Goal: Task Accomplishment & Management: Manage account settings

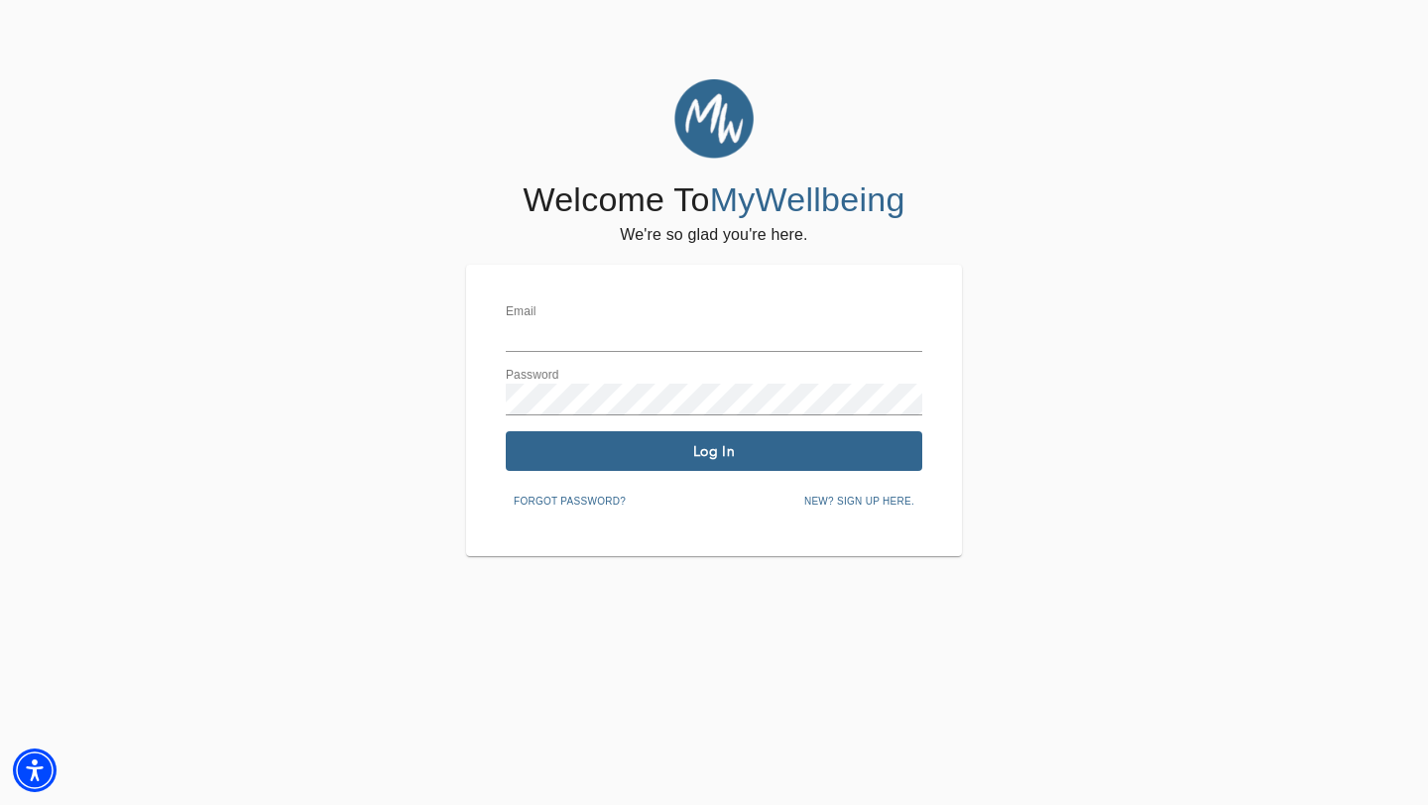
type input "[EMAIL_ADDRESS][DOMAIN_NAME]"
click at [663, 331] on input "[EMAIL_ADDRESS][DOMAIN_NAME]" at bounding box center [714, 336] width 416 height 32
click at [395, 427] on div "Welcome To MyWellbeing We're so glad you're here. Email [EMAIL_ADDRESS][DOMAIN_…" at bounding box center [714, 317] width 1418 height 477
click at [612, 466] on button "Log In" at bounding box center [714, 451] width 416 height 40
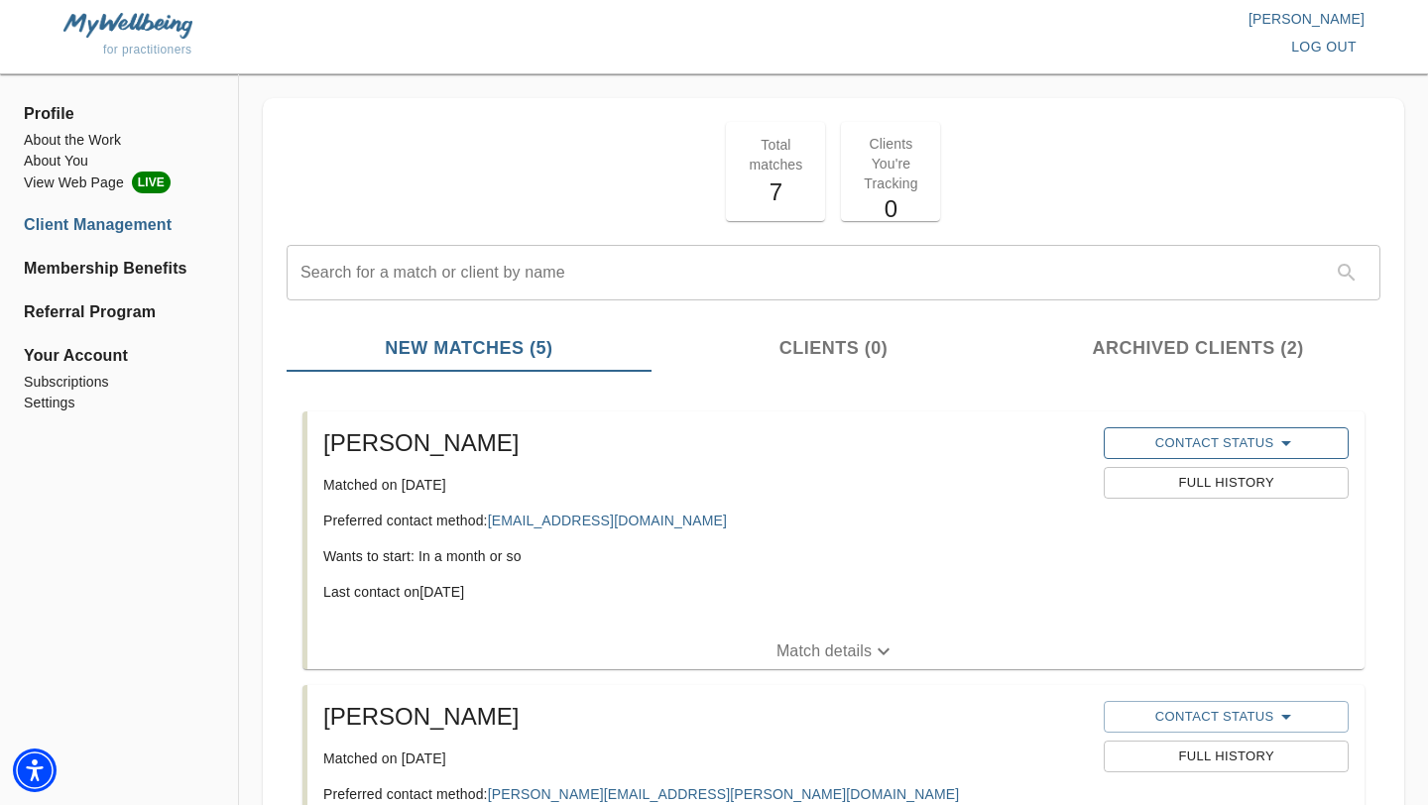
click at [1195, 442] on span "Contact Status" at bounding box center [1225, 443] width 224 height 24
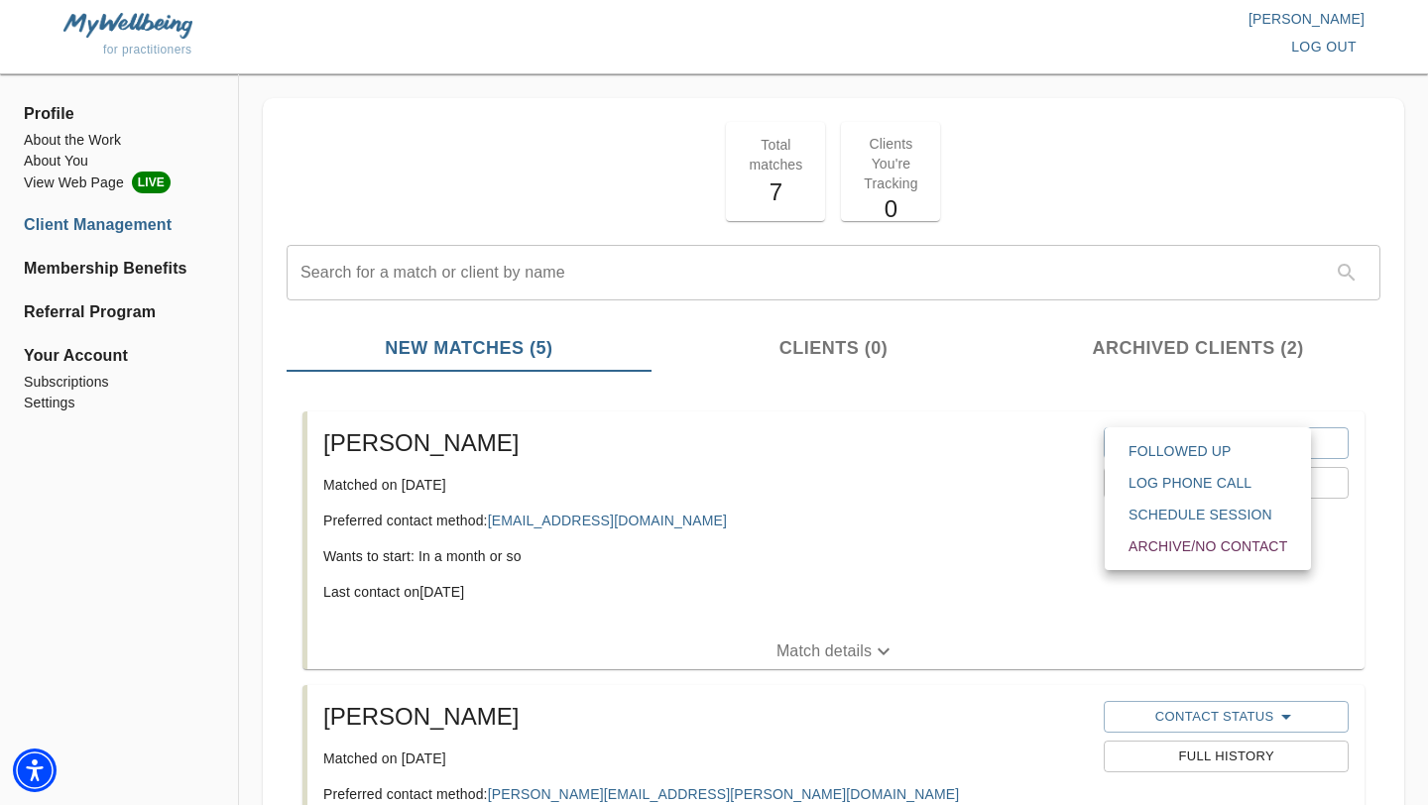
click at [1181, 449] on span "Followed Up" at bounding box center [1207, 451] width 159 height 20
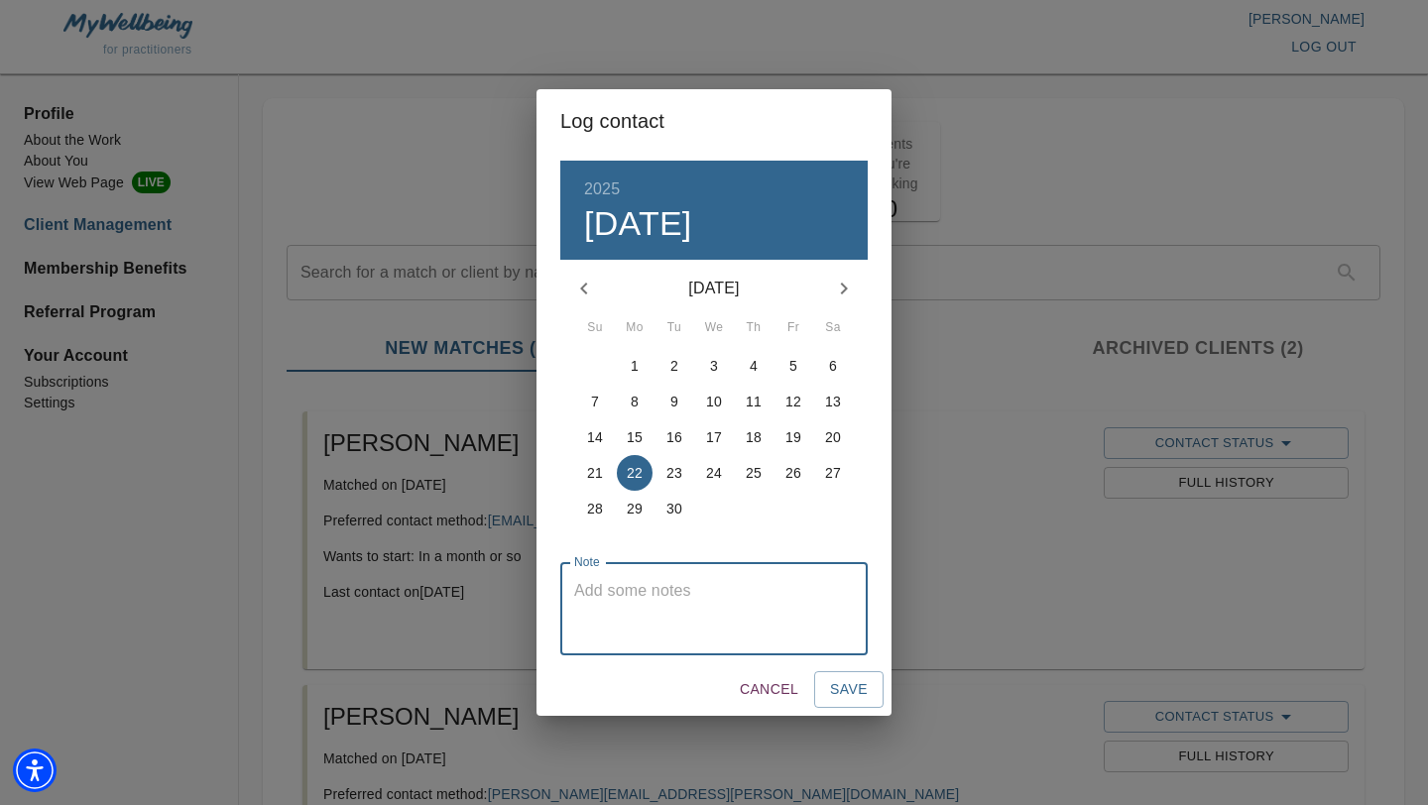
click at [797, 621] on textarea at bounding box center [714, 609] width 280 height 57
type textarea "client declined to move forward"
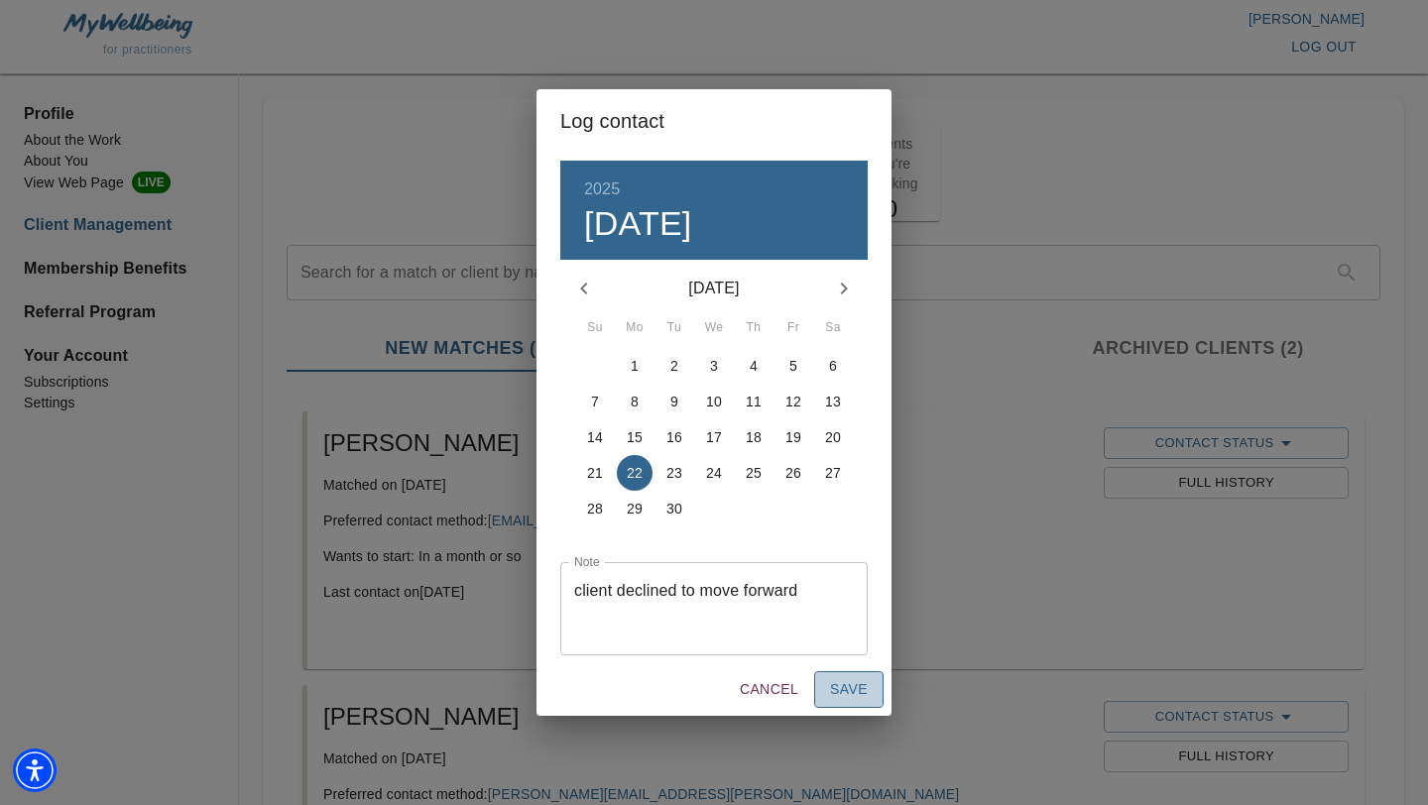
click at [858, 697] on span "Save" at bounding box center [849, 689] width 38 height 25
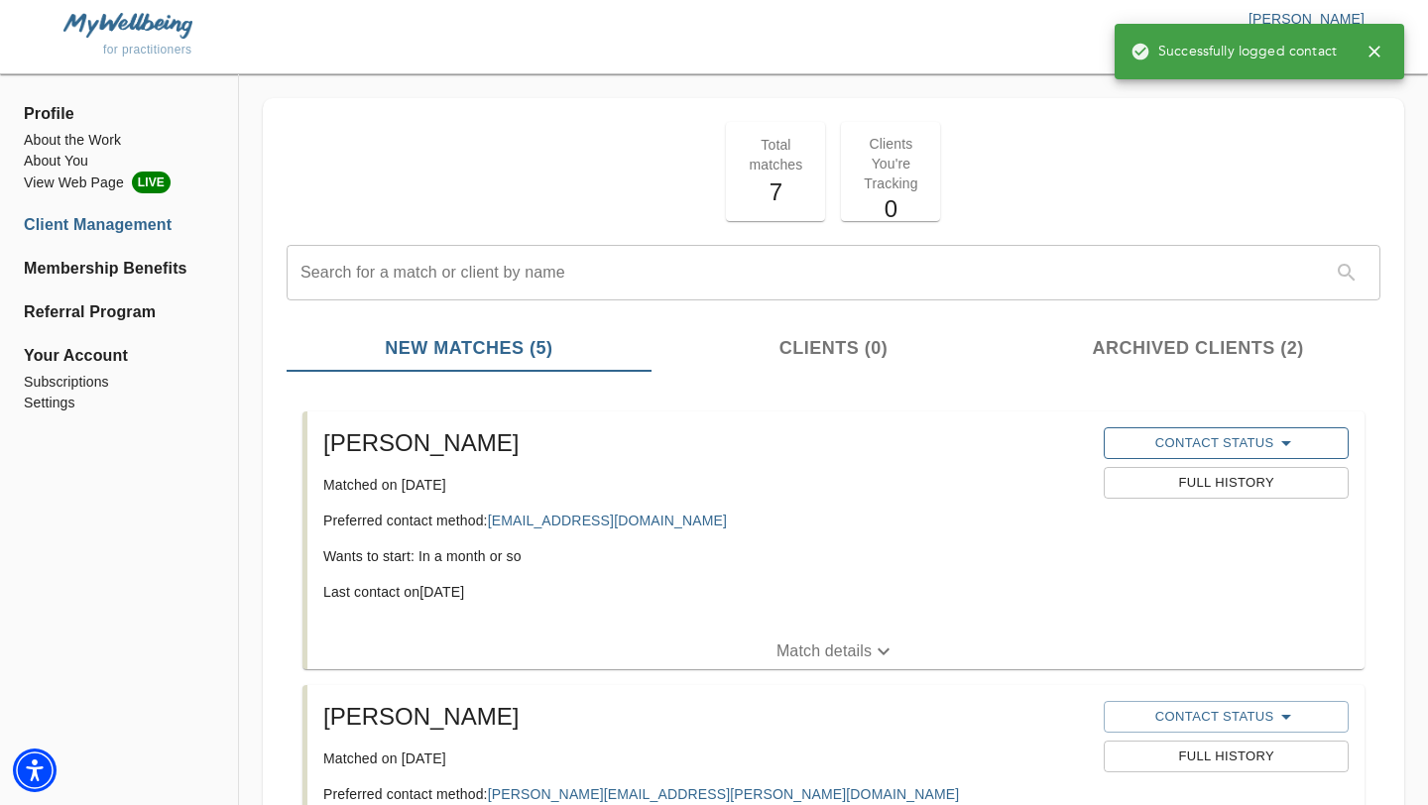
click at [1191, 458] on button "Contact Status" at bounding box center [1225, 443] width 244 height 32
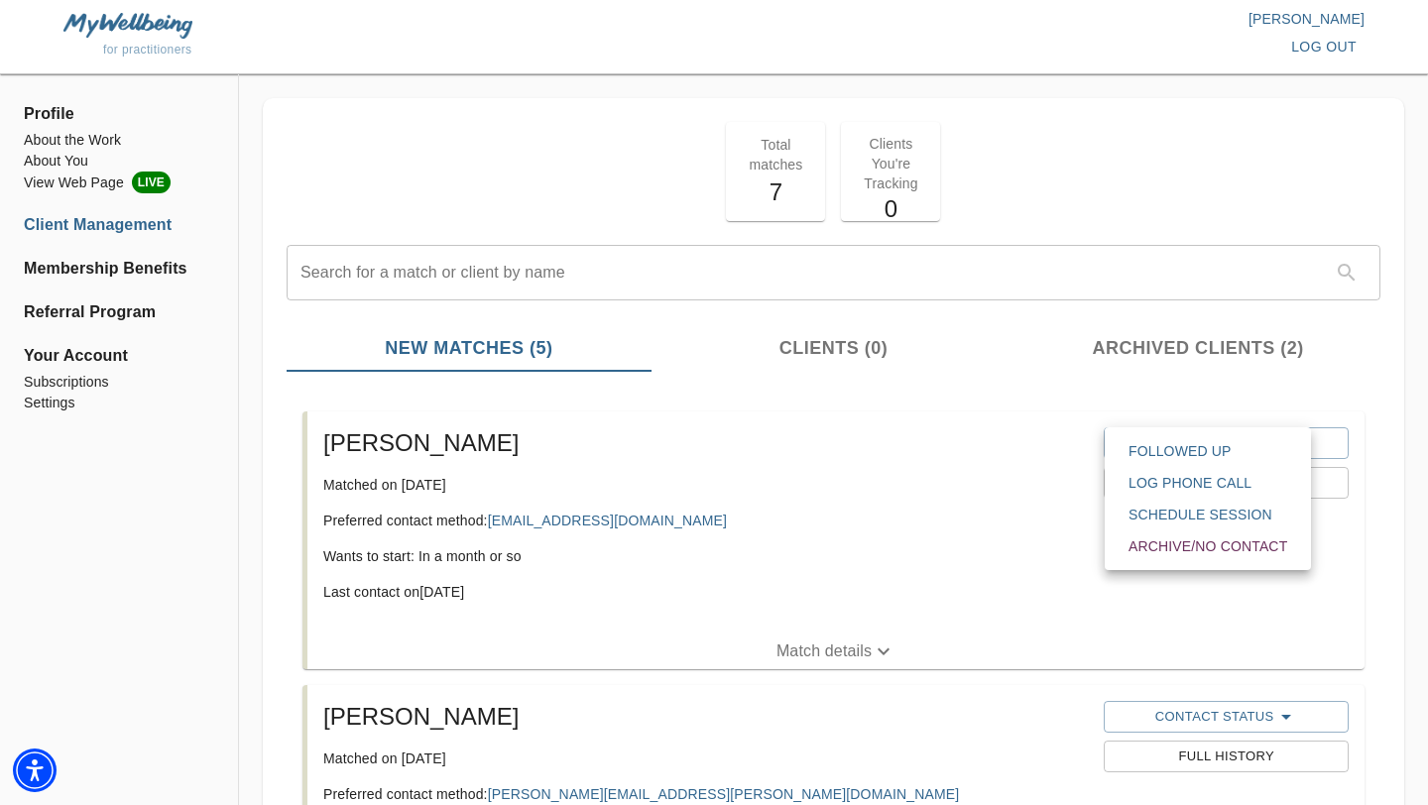
click at [1174, 550] on span "Archive/No contact" at bounding box center [1207, 546] width 159 height 20
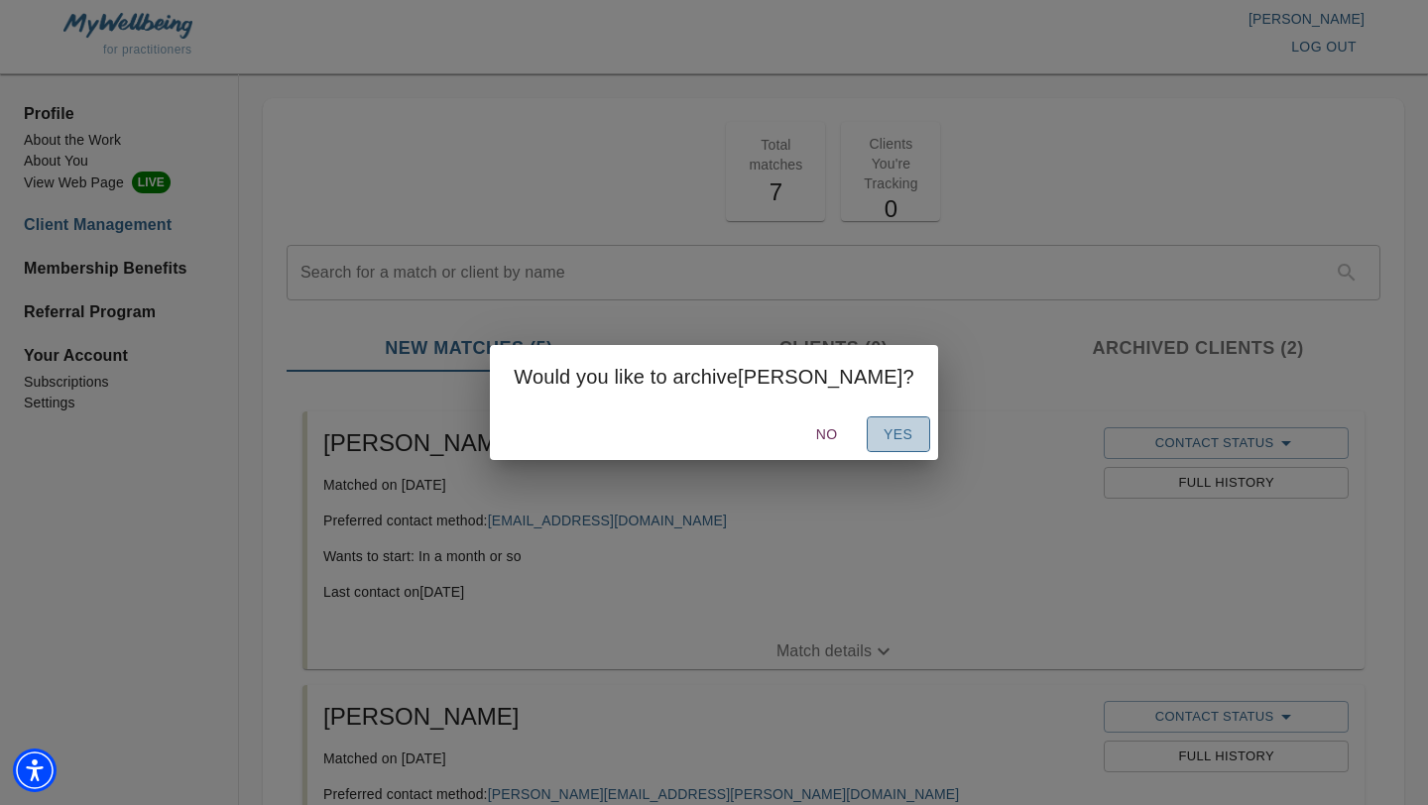
click at [882, 442] on span "Yes" at bounding box center [898, 434] width 32 height 25
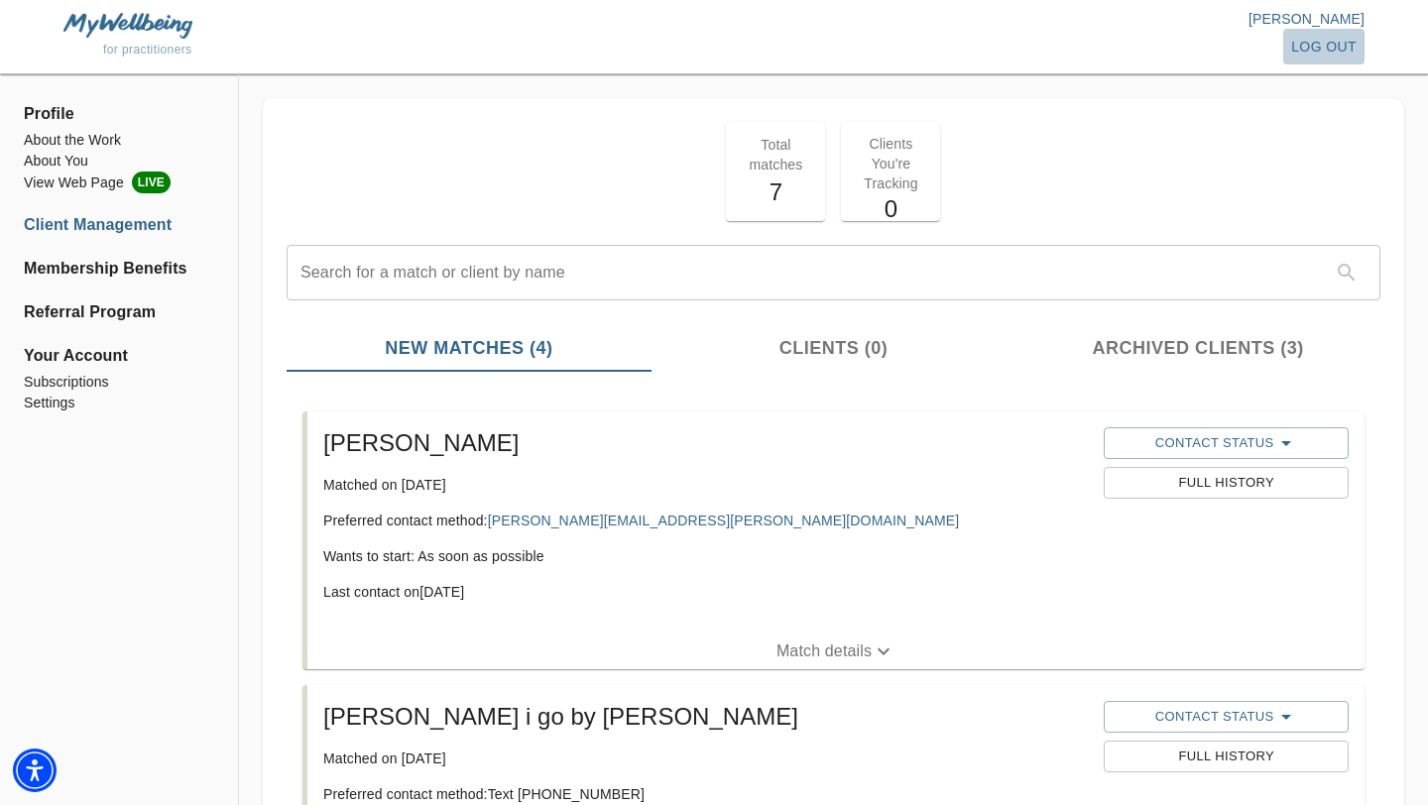
click at [1317, 44] on span "log out" at bounding box center [1323, 47] width 65 height 25
